Goal: Task Accomplishment & Management: Manage account settings

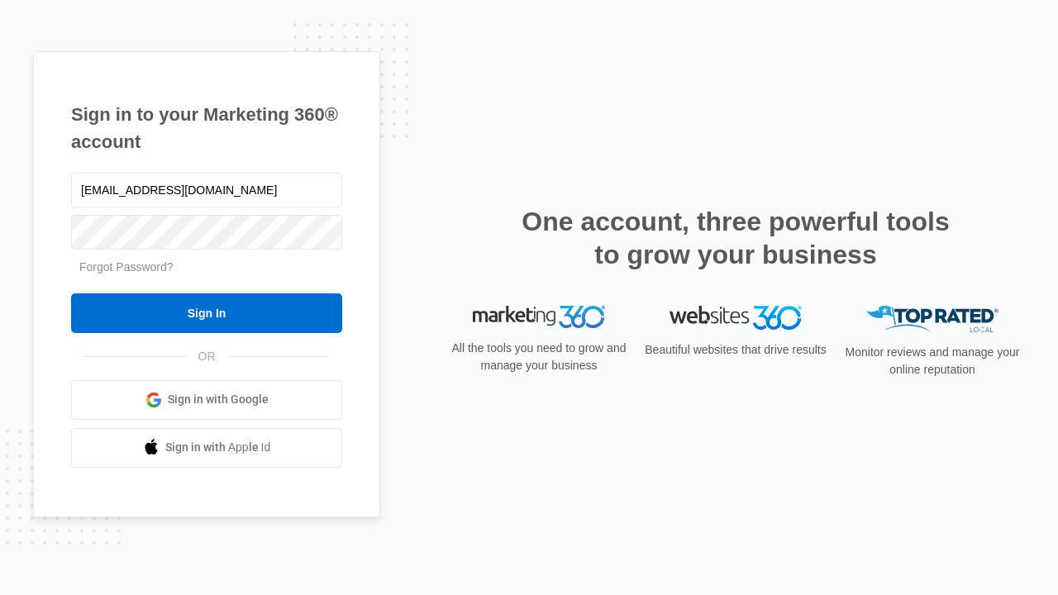
type input "dankie614@gmail.com"
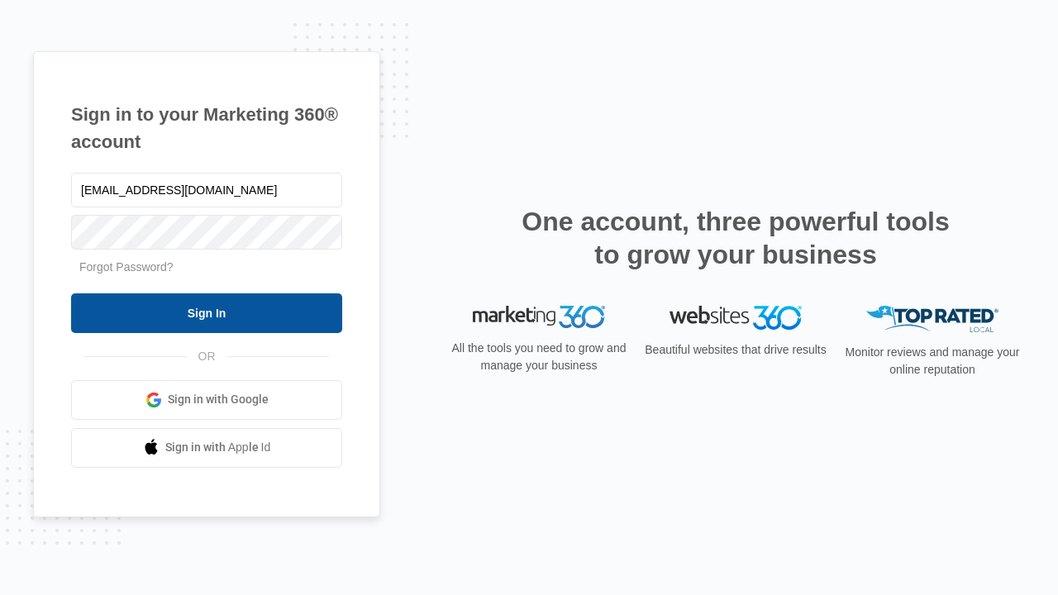
click at [207, 312] on input "Sign In" at bounding box center [206, 313] width 271 height 40
